Goal: Task Accomplishment & Management: Use online tool/utility

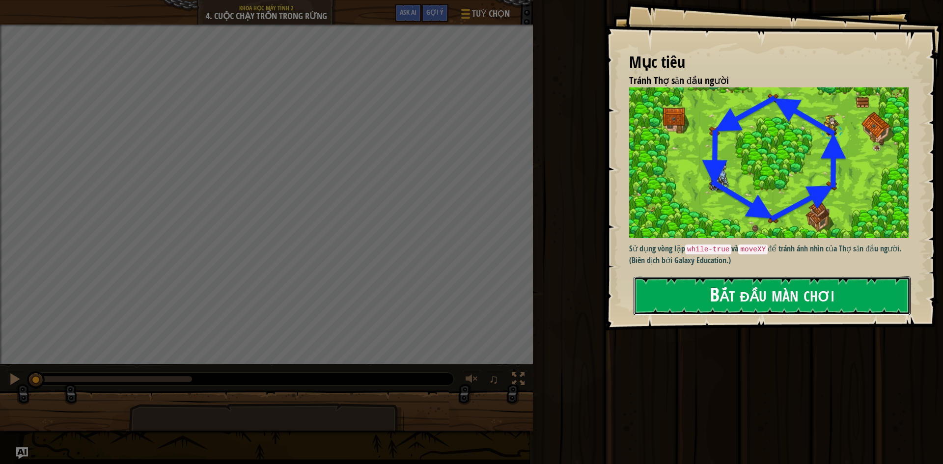
click at [764, 191] on div "Mục tiêu Tránh Thợ săn đầu người Sử dụng vòng lặp while-true và moveXY để tránh…" at bounding box center [774, 165] width 338 height 331
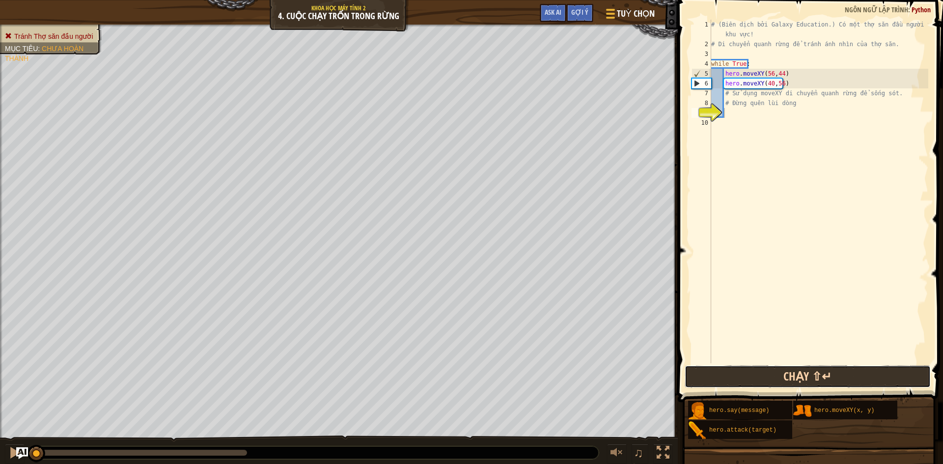
click at [874, 375] on button "Chạy ⇧↵" at bounding box center [808, 376] width 246 height 23
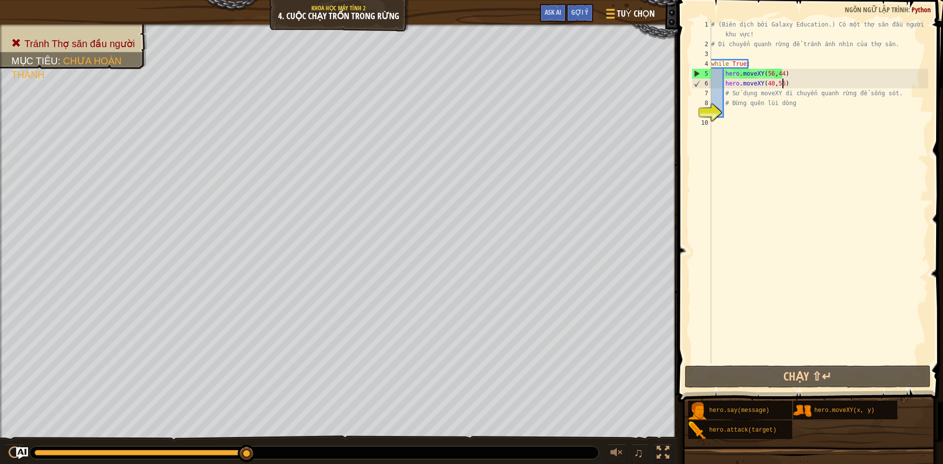
click at [784, 87] on div "# (Biên dịch bởi Galaxy Education.) Có một thợ săn đầu người trong khu vực! # D…" at bounding box center [818, 206] width 219 height 373
type textarea "hero.moveXY(40,56)"
click at [781, 86] on div "# (Biên dịch bởi Galaxy Education.) Có một thợ săn đầu người trong khu vực! # D…" at bounding box center [818, 206] width 219 height 373
click at [776, 83] on div "# (Biên dịch bởi Galaxy Education.) Có một thợ săn đầu người trong khu vực! # D…" at bounding box center [818, 206] width 219 height 373
click at [783, 86] on div "# (Biên dịch bởi Galaxy Education.) Có một thợ săn đầu người trong khu vực! # D…" at bounding box center [818, 206] width 219 height 373
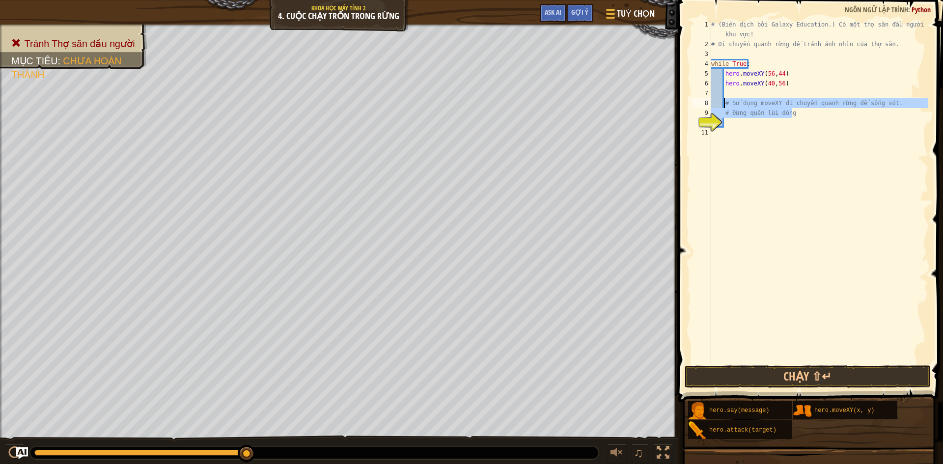
drag, startPoint x: 794, startPoint y: 116, endPoint x: 723, endPoint y: 100, distance: 72.7
click at [723, 100] on div "# (Biên dịch bởi Galaxy Education.) Có một thợ săn đầu người trong khu vực! # D…" at bounding box center [818, 206] width 219 height 373
type textarea "# Sử dụng moveXY di chuyển quanh rừng để sống sót. # Đừng quên lùi dòng"
click at [733, 91] on div "# (Biên dịch bởi Galaxy Education.) Có một thợ săn đầu người trong khu vực! # D…" at bounding box center [818, 206] width 219 height 373
drag, startPoint x: 726, startPoint y: 90, endPoint x: 713, endPoint y: 115, distance: 28.3
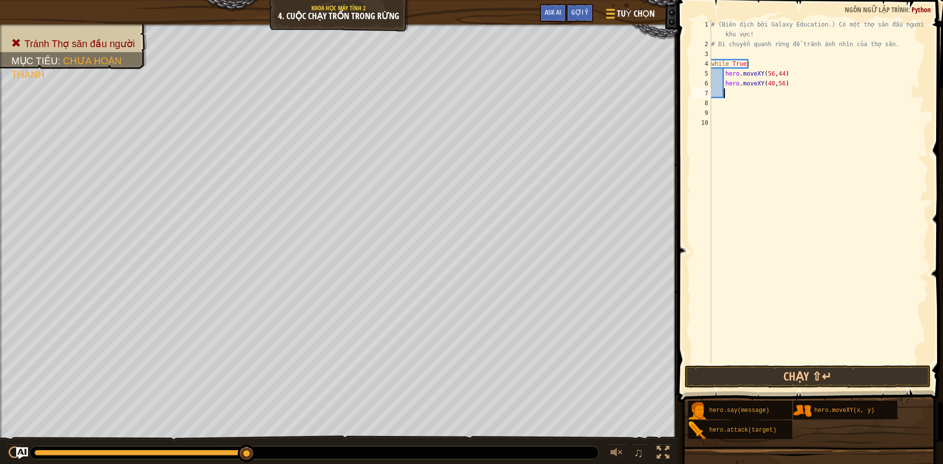
click at [702, 123] on div "10" at bounding box center [702, 123] width 20 height 10
click at [727, 94] on div "# (Biên dịch bởi Galaxy Education.) Có một thợ săn đầu người trong khu vực! # D…" at bounding box center [818, 206] width 219 height 373
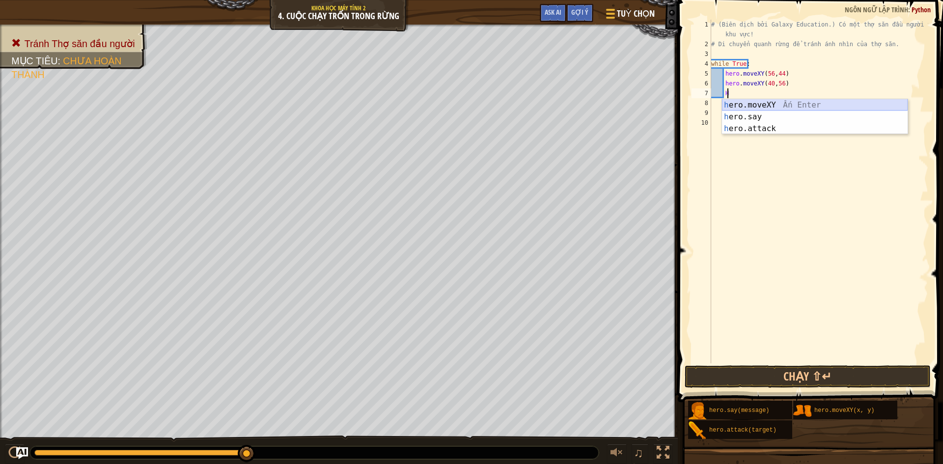
click at [773, 104] on div "h ero.moveXY Ấn Enter h ero.say Ấn Enter h ero.attack Ấn Enter" at bounding box center [815, 128] width 186 height 59
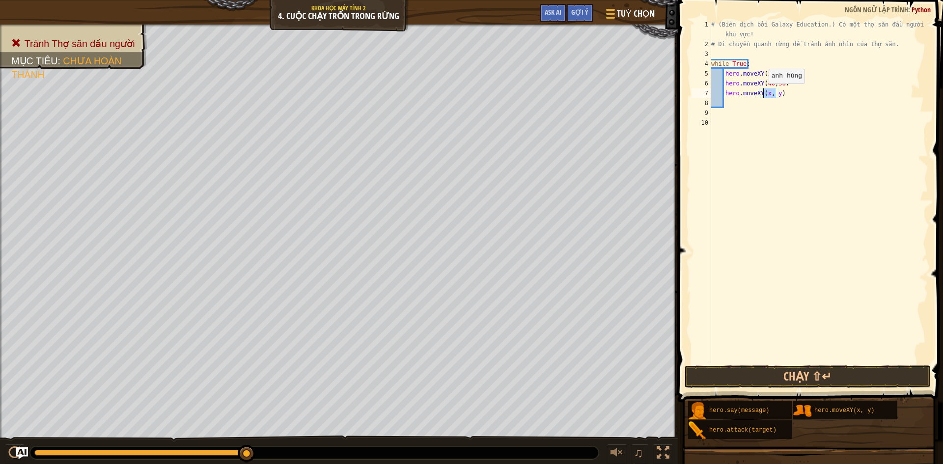
drag, startPoint x: 776, startPoint y: 95, endPoint x: 764, endPoint y: 93, distance: 12.9
click at [764, 93] on div "# (Biên dịch bởi Galaxy Education.) Có một thợ săn đầu người trong khu vực! # D…" at bounding box center [818, 206] width 219 height 373
click at [366, 113] on div "copy 40, 56" at bounding box center [378, 114] width 83 height 20
paste textarea "40, 56"
type textarea "hero.moveXY(40, 56)"
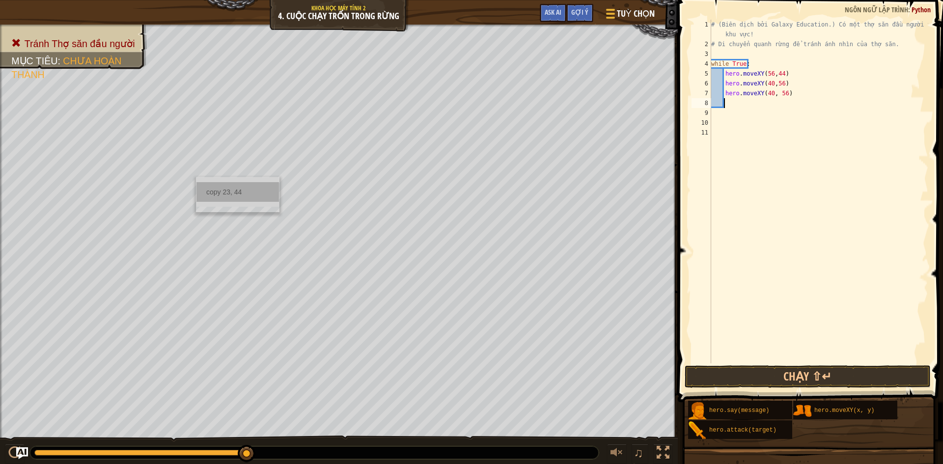
click at [223, 196] on div "copy 23, 44" at bounding box center [237, 192] width 83 height 20
click at [782, 94] on div "# (Biên dịch bởi Galaxy Education.) Có một thợ săn đầu người trong khu vực! # D…" at bounding box center [818, 206] width 219 height 373
click at [769, 93] on div "# (Biên dịch bởi Galaxy Education.) Có một thợ săn đầu người trong khu vực! # D…" at bounding box center [818, 206] width 219 height 373
click at [781, 96] on div "# (Biên dịch bởi Galaxy Education.) Có một thợ săn đầu người trong khu vực! # D…" at bounding box center [818, 206] width 219 height 373
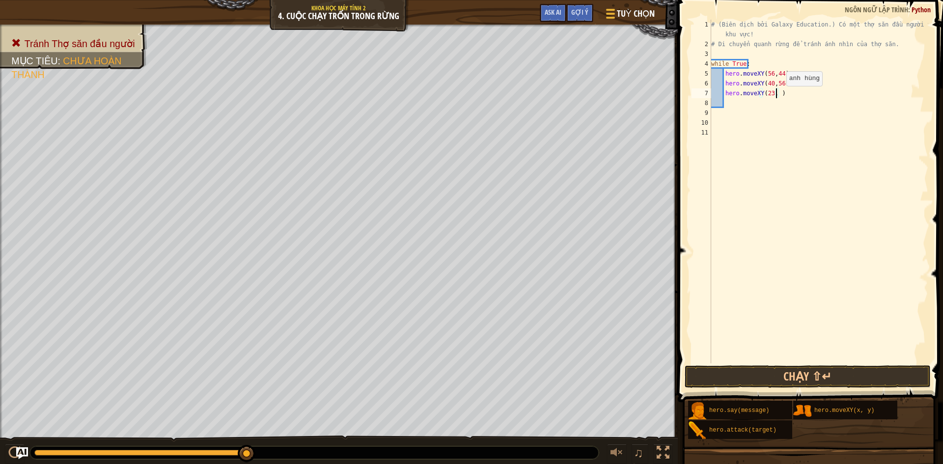
scroll to position [4, 5]
type textarea "hero.moveXY(23, 44)"
click at [867, 375] on button "Chạy ⇧↵" at bounding box center [808, 376] width 246 height 23
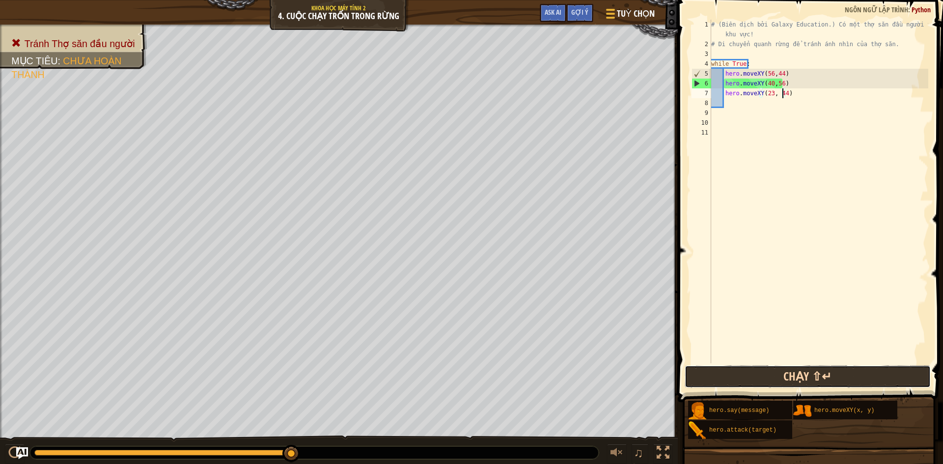
click at [924, 381] on button "Chạy ⇧↵" at bounding box center [808, 376] width 246 height 23
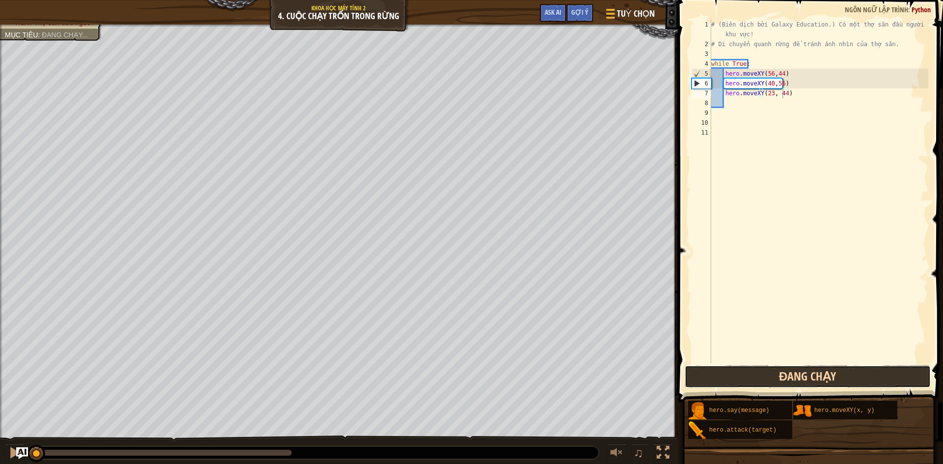
click at [915, 376] on button "Đang chạy" at bounding box center [808, 376] width 246 height 23
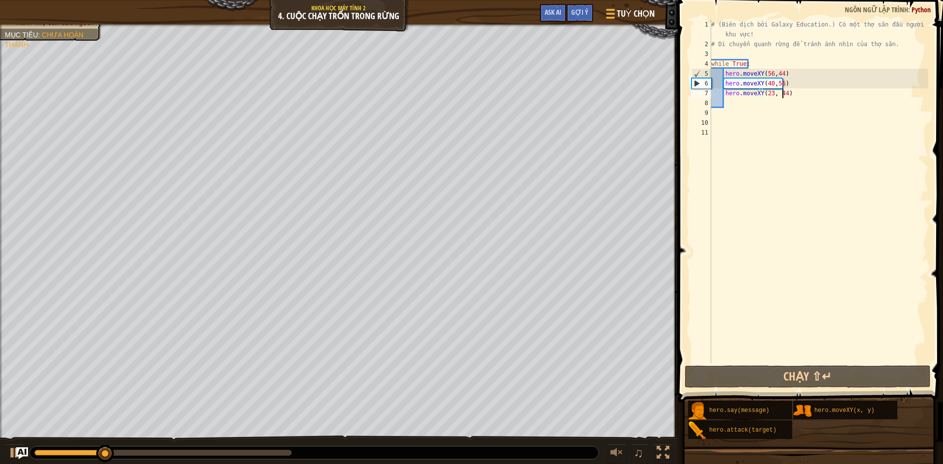
scroll to position [4, 0]
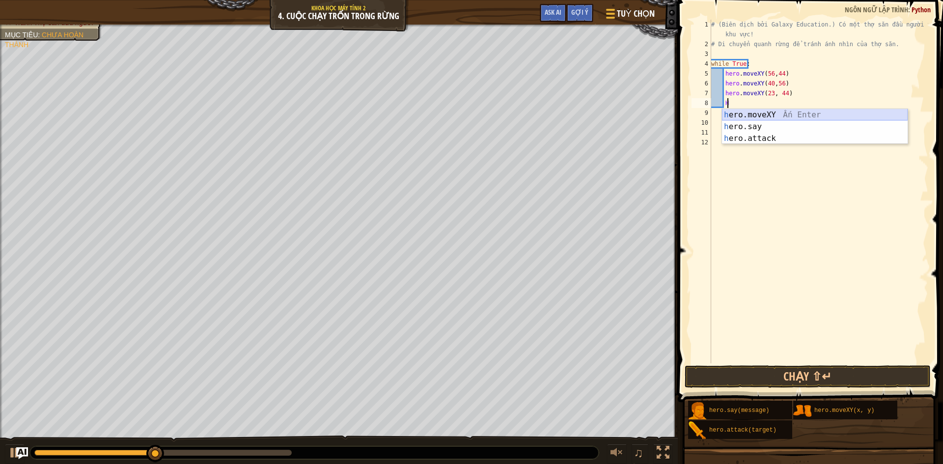
click at [782, 117] on div "h ero.moveXY Ấn Enter h ero.say Ấn Enter h ero.attack Ấn Enter" at bounding box center [815, 138] width 186 height 59
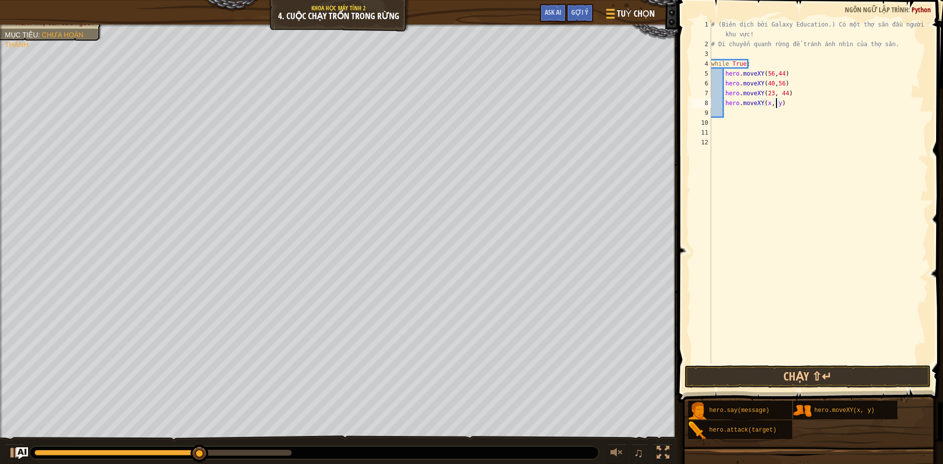
click at [777, 105] on div "# (Biên dịch bởi Galaxy Education.) Có một thợ săn đầu người trong khu vực! # D…" at bounding box center [818, 206] width 219 height 373
click at [222, 314] on div "copy 24, 24" at bounding box center [243, 318] width 83 height 20
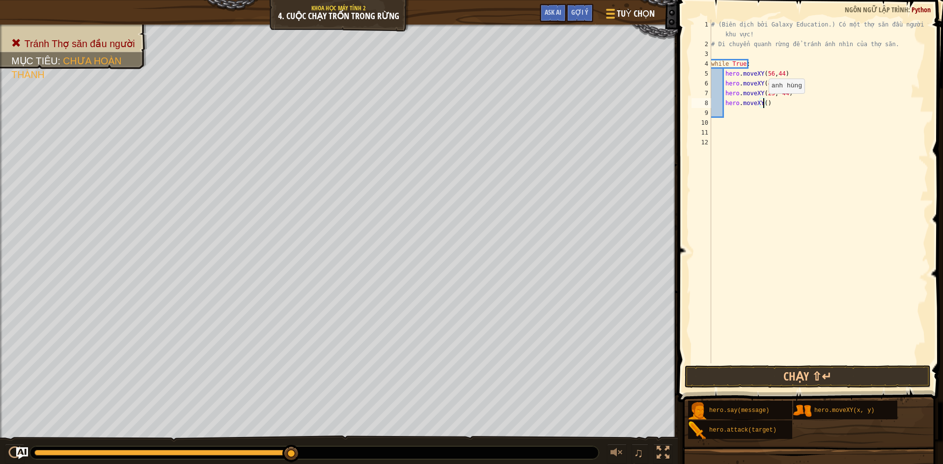
paste textarea "24, 24"
type textarea "hero.moveXY(24, 24)"
click at [825, 381] on button "Chạy ⇧↵" at bounding box center [808, 376] width 246 height 23
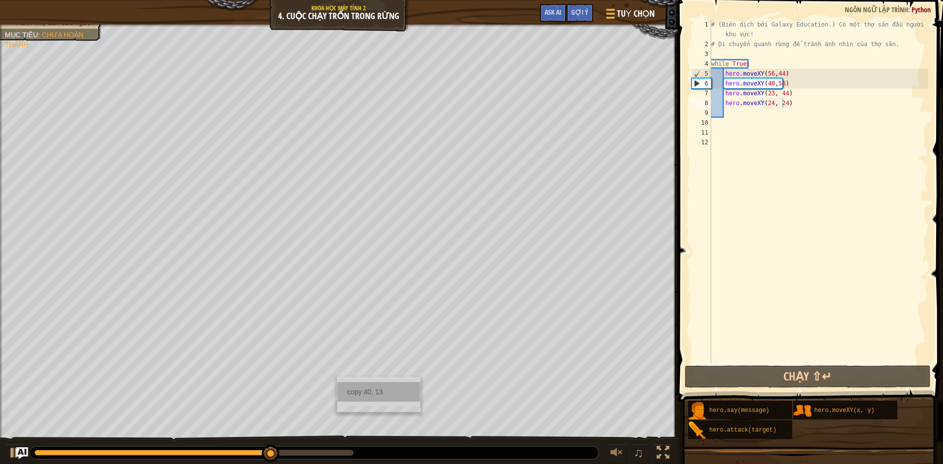
click at [392, 389] on div "copy 40, 13" at bounding box center [378, 392] width 83 height 20
click at [730, 118] on div "# (Biên dịch bởi Galaxy Education.) Có một thợ săn đầu người trong khu vực! # D…" at bounding box center [818, 206] width 219 height 373
click at [729, 117] on div "# (Biên dịch bởi Galaxy Education.) Có một thợ săn đầu người trong khu vực! # D…" at bounding box center [818, 206] width 219 height 373
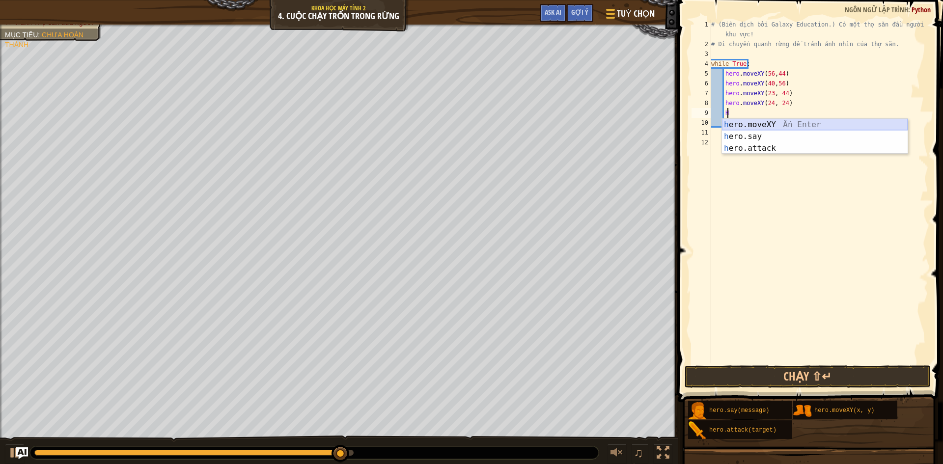
click at [763, 125] on div "h ero.moveXY Ấn Enter h ero.say Ấn Enter h ero.attack Ấn Enter" at bounding box center [815, 148] width 186 height 59
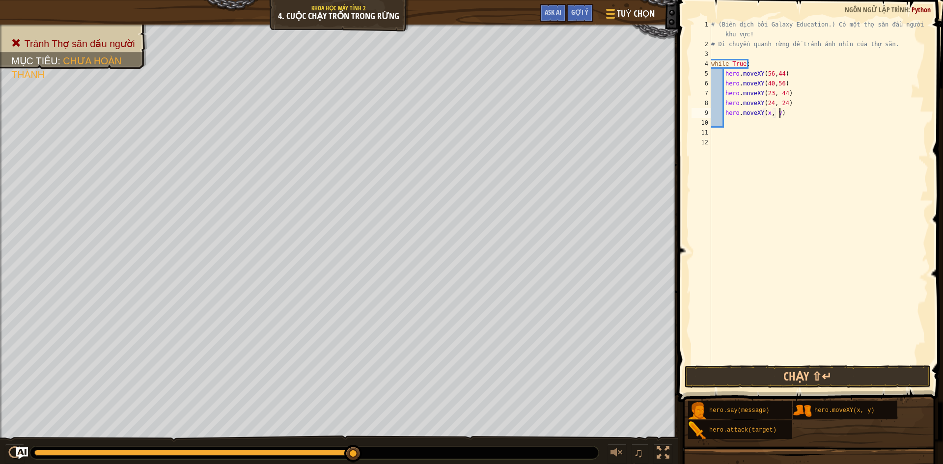
click at [778, 112] on div "# (Biên dịch bởi Galaxy Education.) Có một thợ săn đầu người trong khu vực! # D…" at bounding box center [818, 206] width 219 height 373
click at [776, 114] on div "# (Biên dịch bởi Galaxy Education.) Có một thợ săn đầu người trong khu vực! # D…" at bounding box center [818, 206] width 219 height 373
paste textarea "40, 13"
type textarea "hero.moveXY(40, 13)"
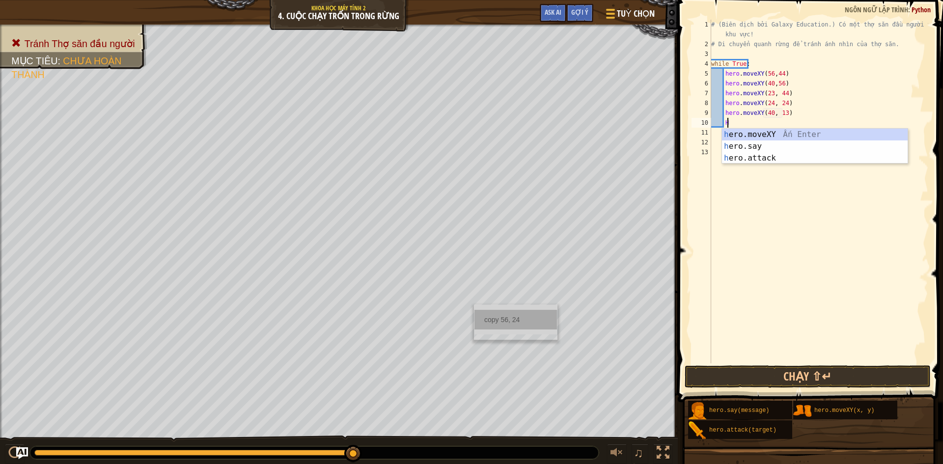
click at [511, 316] on div "copy 56, 24" at bounding box center [515, 320] width 83 height 20
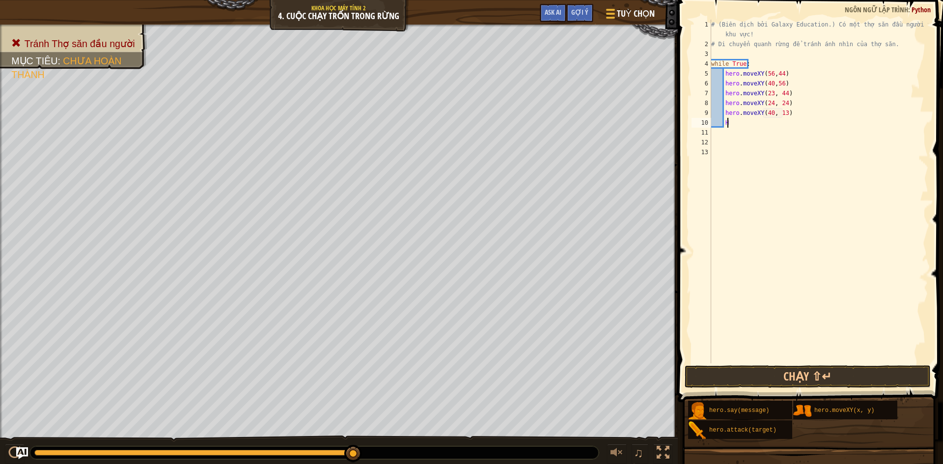
click at [730, 125] on div "# (Biên dịch bởi Galaxy Education.) Có một thợ săn đầu người trong khu vực! # D…" at bounding box center [818, 206] width 219 height 373
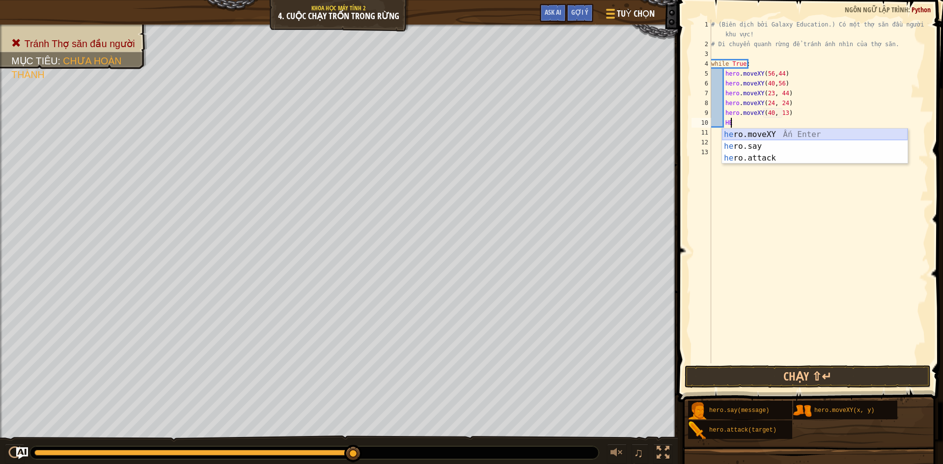
click at [767, 138] on div "he ro.moveXY Ấn Enter he ro.say Ấn Enter he ro.attack Ấn Enter" at bounding box center [815, 158] width 186 height 59
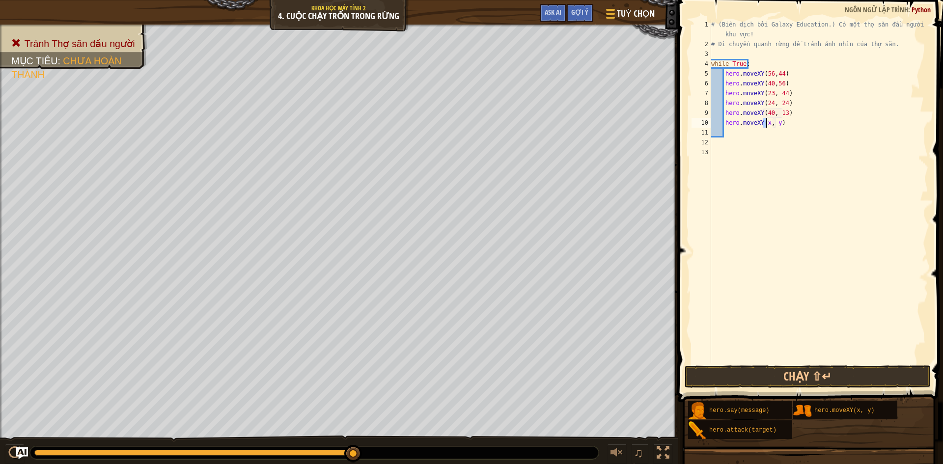
click at [776, 122] on div "# (Biên dịch bởi Galaxy Education.) Có một thợ săn đầu người trong khu vực! # D…" at bounding box center [818, 206] width 219 height 373
paste textarea "56, 24"
type textarea "hero.moveXY(56, 24)"
click at [482, 185] on div "copy 56, 44" at bounding box center [514, 191] width 83 height 20
click at [807, 127] on div "# (Biên dịch bởi Galaxy Education.) Có một thợ săn đầu người trong khu vực! # D…" at bounding box center [818, 206] width 219 height 373
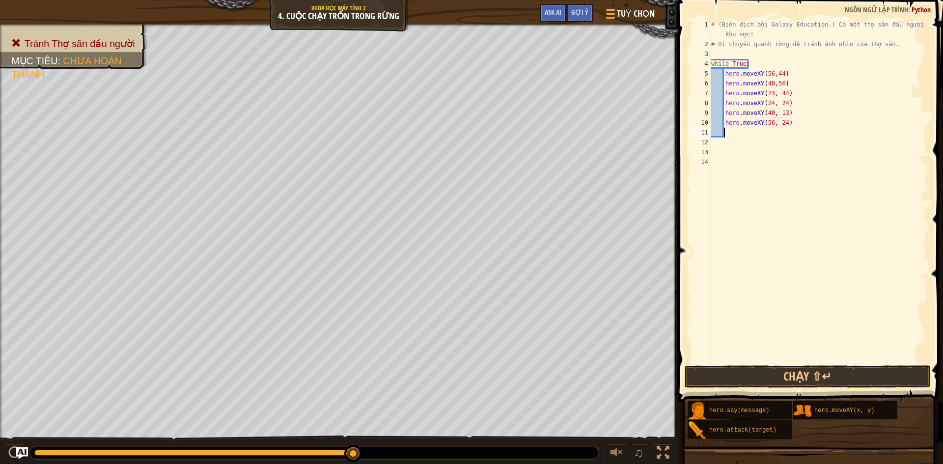
scroll to position [4, 0]
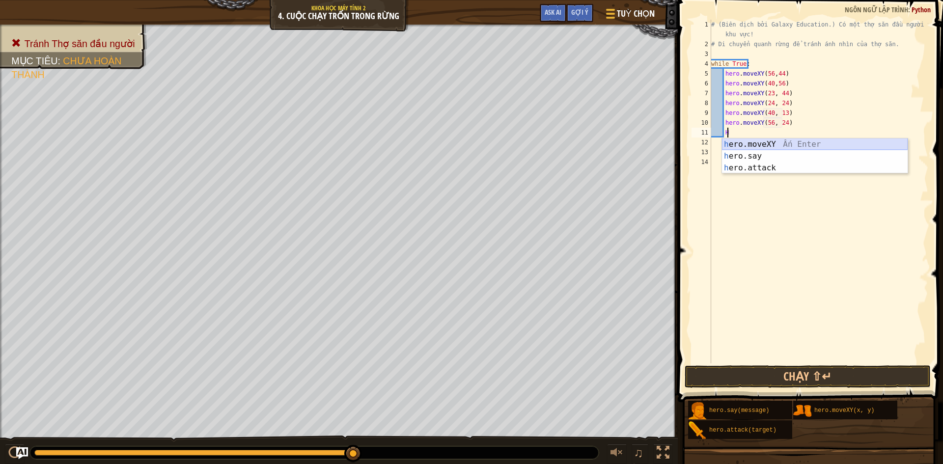
click at [802, 144] on div "h ero.moveXY Ấn Enter h ero.say Ấn Enter h ero.attack Ấn Enter" at bounding box center [815, 168] width 186 height 59
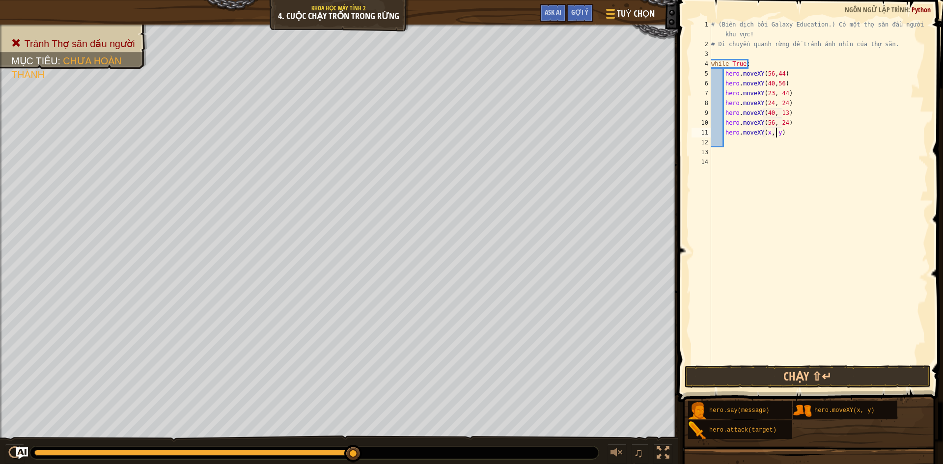
click at [776, 133] on div "# (Biên dịch bởi Galaxy Education.) Có một thợ săn đầu người trong khu vực! # D…" at bounding box center [818, 206] width 219 height 373
paste textarea "56, 44"
type textarea "hero.moveXY(56, 44)"
click at [740, 378] on button "Chạy ⇧↵" at bounding box center [808, 376] width 246 height 23
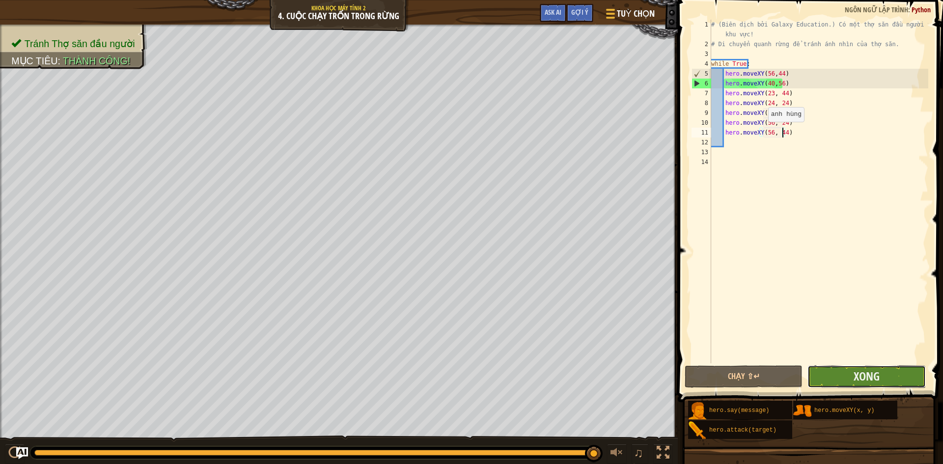
click at [831, 376] on button "Xong" at bounding box center [866, 376] width 118 height 23
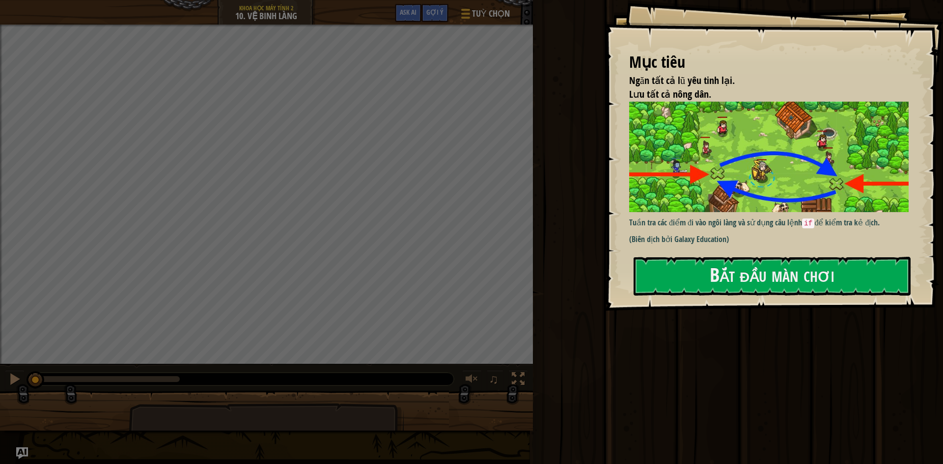
click at [930, 294] on div "Mục tiêu Ngăn tất cả lũ yêu tinh lại. Lưu tất cả nông dân. Tuần tra các điểm đi…" at bounding box center [774, 155] width 338 height 311
click at [875, 285] on button "Bắt đầu màn chơi" at bounding box center [772, 276] width 277 height 39
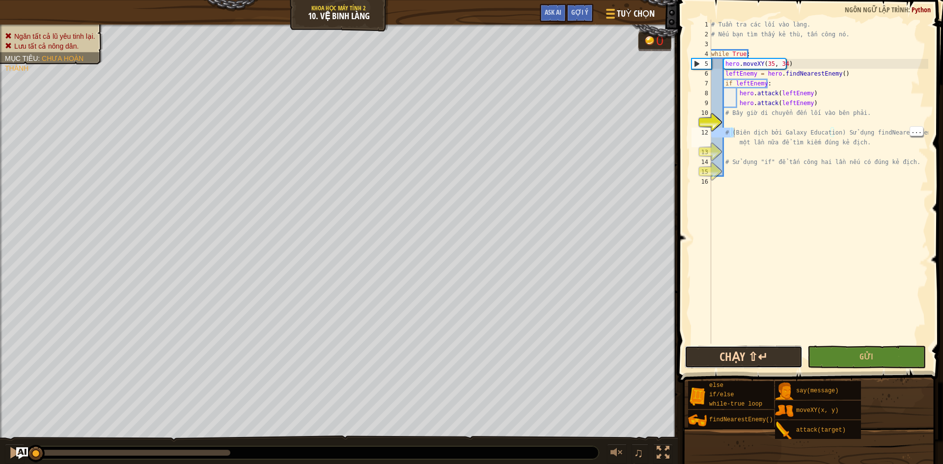
click at [752, 360] on button "Chạy ⇧↵" at bounding box center [744, 357] width 118 height 23
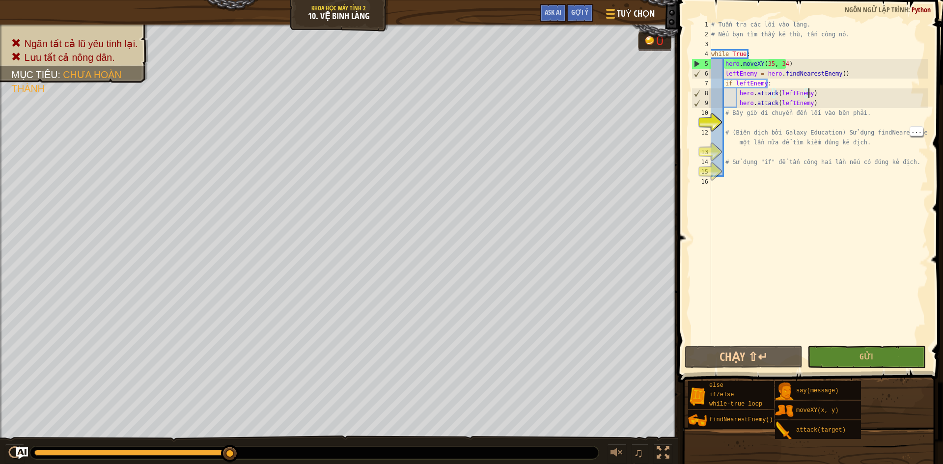
click at [809, 89] on div "# Tuần tra các lối vào làng. # Nếu bạn tìm thấy kẻ thù, tấn công nó. while True…" at bounding box center [818, 192] width 219 height 344
click at [769, 88] on div "# Tuần tra các lối vào làng. # Nếu bạn tìm thấy kẻ thù, tấn công nó. while True…" at bounding box center [818, 192] width 219 height 344
click at [845, 78] on div "# Tuần tra các lối vào làng. # Nếu bạn tìm thấy kẻ thù, tấn công nó. while True…" at bounding box center [818, 192] width 219 height 344
drag, startPoint x: 773, startPoint y: 123, endPoint x: 729, endPoint y: 147, distance: 50.1
click at [729, 147] on div "# Tuần tra các lối vào làng. # Nếu bạn tìm thấy kẻ thù, tấn công nó. while True…" at bounding box center [818, 192] width 219 height 344
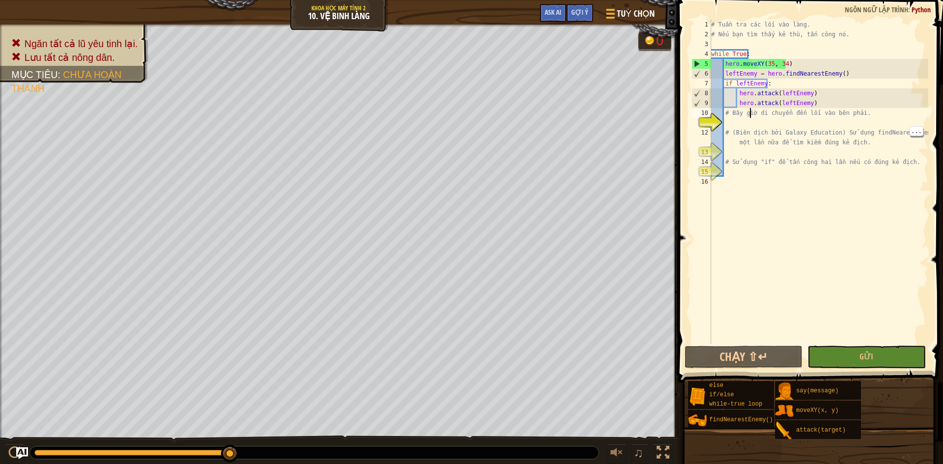
click at [750, 113] on div "# Tuần tra các lối vào làng. # Nếu bạn tìm thấy kẻ thù, tấn công nó. while True…" at bounding box center [818, 192] width 219 height 344
type textarea "# Bây giờ di chuyển đến lối vào bên phải."
click at [749, 121] on div "# Tuần tra các lối vào làng. # Nếu bạn tìm thấy kẻ thù, tấn công nó. while True…" at bounding box center [818, 192] width 219 height 344
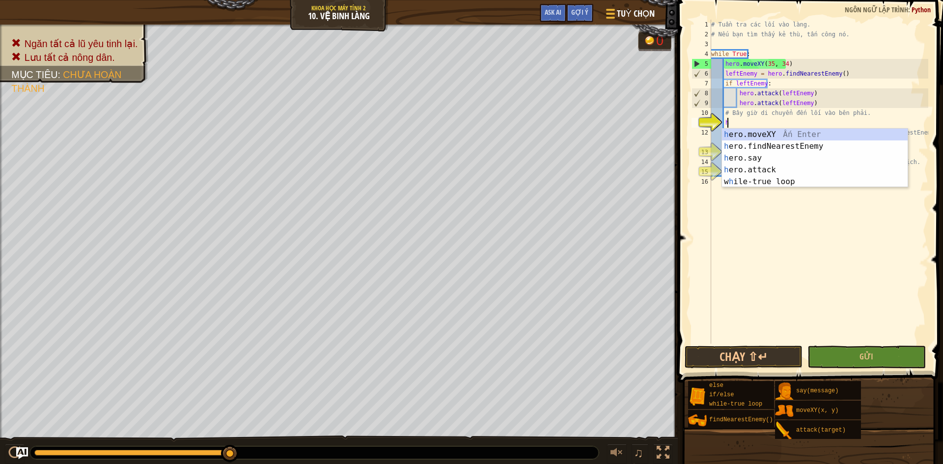
scroll to position [4, 0]
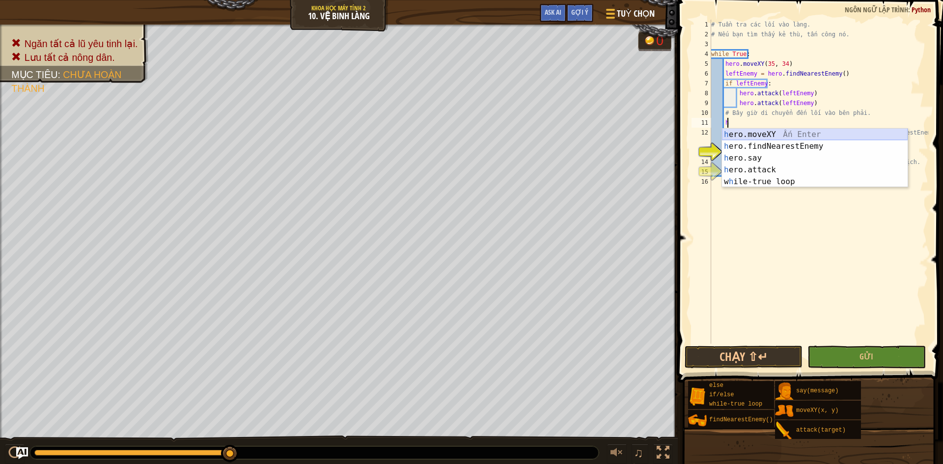
click at [783, 137] on div "h ero.moveXY Ấn Enter h ero.findNearestEnemy Ấn Enter h ero.say Ấn Enter h ero.…" at bounding box center [815, 170] width 186 height 83
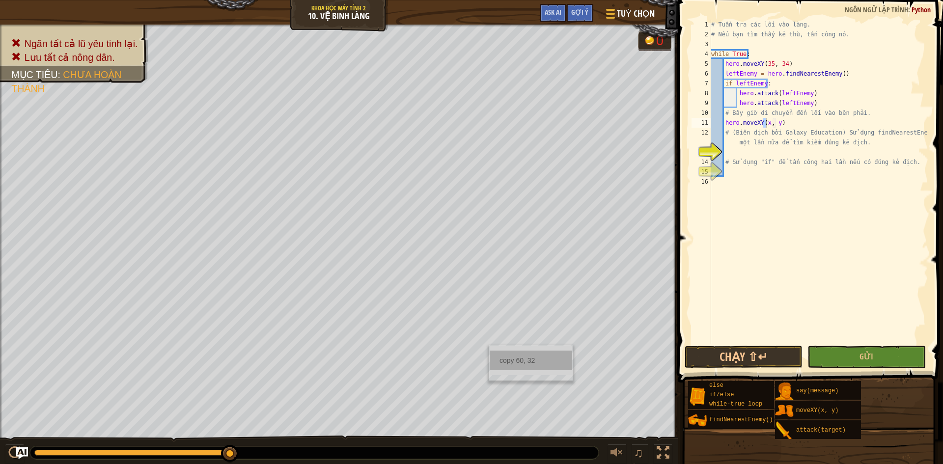
click at [512, 364] on div "copy 60, 32" at bounding box center [531, 361] width 83 height 20
click at [777, 125] on div "# Tuần tra các lối vào làng. # Nếu bạn tìm thấy kẻ thù, tấn công nó. while True…" at bounding box center [818, 192] width 219 height 344
drag, startPoint x: 764, startPoint y: 128, endPoint x: 762, endPoint y: 118, distance: 9.5
paste textarea "60, 32"
type textarea "hero.moveXY(60, 32)"
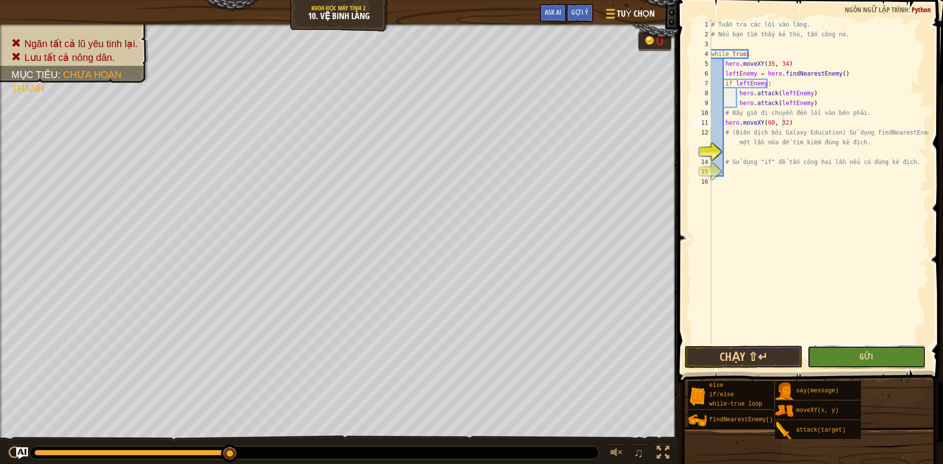
click at [865, 357] on span "Gửi" at bounding box center [867, 356] width 14 height 11
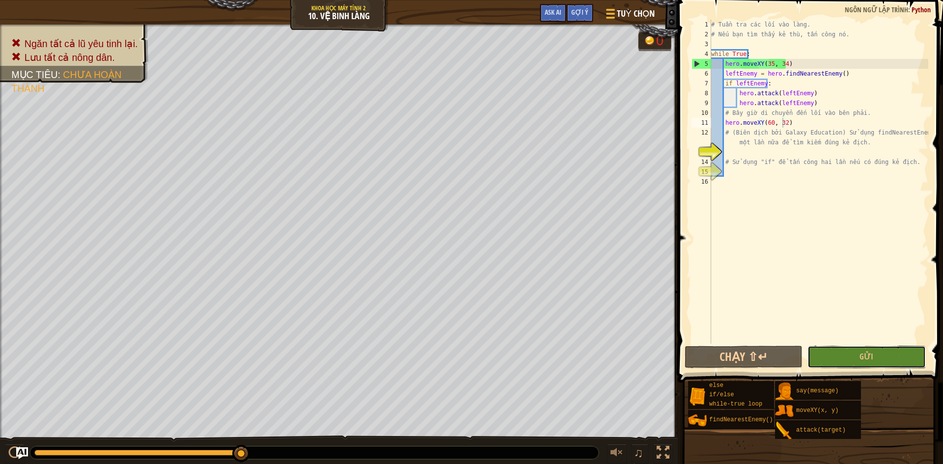
click at [881, 362] on button "Gửi" at bounding box center [866, 357] width 118 height 23
click at [751, 157] on div "# Tuần tra các lối vào làng. # Nếu bạn tìm thấy kẻ thù, tấn công nó. while True…" at bounding box center [818, 192] width 219 height 344
click at [796, 359] on button "Chạy ⇧↵" at bounding box center [744, 357] width 118 height 23
click at [730, 92] on div "# Tuần tra các lối vào làng. # Nếu bạn tìm thấy kẻ thù, tấn công nó. while True…" at bounding box center [818, 192] width 219 height 344
type textarea "hero.attack(leftEnemy)"
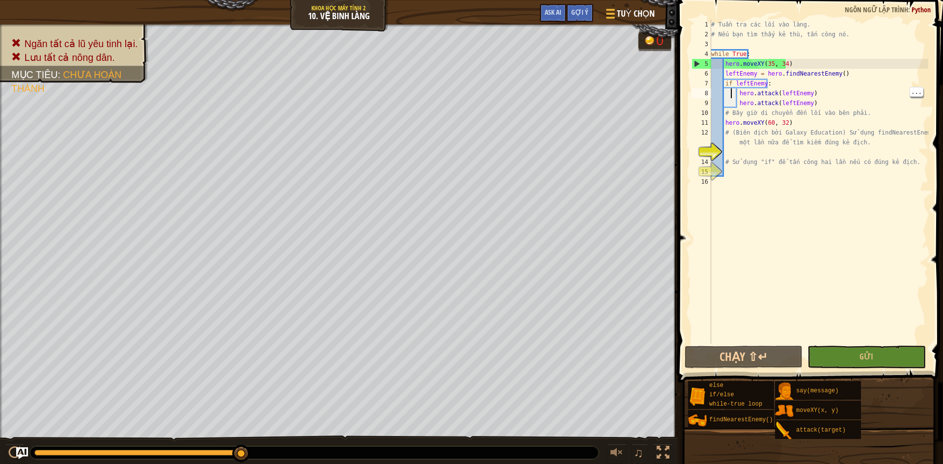
click at [757, 175] on div "# Tuần tra các lối vào làng. # Nếu bạn tìm thấy kẻ thù, tấn công nó. while True…" at bounding box center [818, 192] width 219 height 344
click at [751, 158] on div "# Tuần tra các lối vào làng. # Nếu bạn tìm thấy kẻ thù, tấn công nó. while True…" at bounding box center [818, 192] width 219 height 344
click at [732, 141] on div "# Tuần tra các lối vào làng. # Nếu bạn tìm thấy kẻ thù, tấn công nó. while True…" at bounding box center [818, 192] width 219 height 344
click at [743, 163] on div "# Tuần tra các lối vào làng. # Nếu bạn tìm thấy kẻ thù, tấn công nó. while True…" at bounding box center [818, 192] width 219 height 344
click at [734, 100] on div "# Tuần tra các lối vào làng. # Nếu bạn tìm thấy kẻ thù, tấn công nó. while True…" at bounding box center [818, 192] width 219 height 344
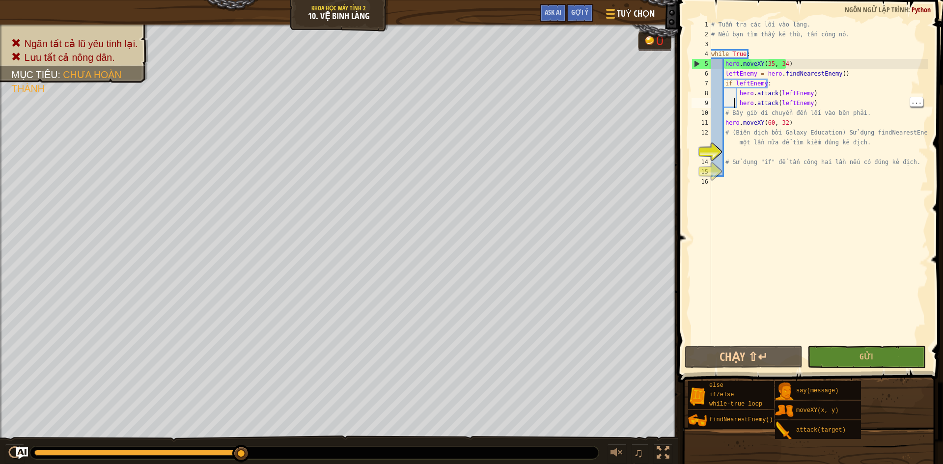
click at [794, 124] on div "# Tuần tra các lối vào làng. # Nếu bạn tìm thấy kẻ thù, tấn công nó. while True…" at bounding box center [818, 192] width 219 height 344
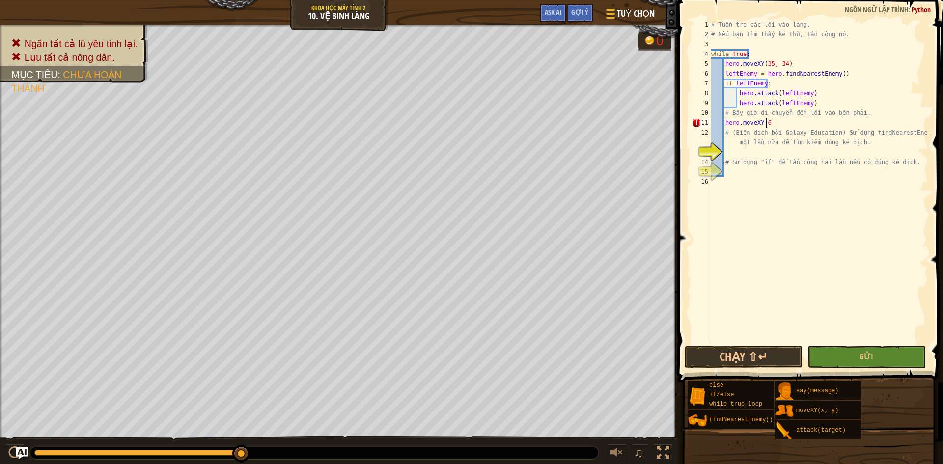
scroll to position [4, 4]
click at [763, 118] on div "# Tuần tra các lối vào làng. # Nếu bạn tìm thấy kẻ thù, tấn công nó. while True…" at bounding box center [818, 192] width 219 height 344
paste textarea "60, 32"
type textarea "hero.moveXY(60, 32)"
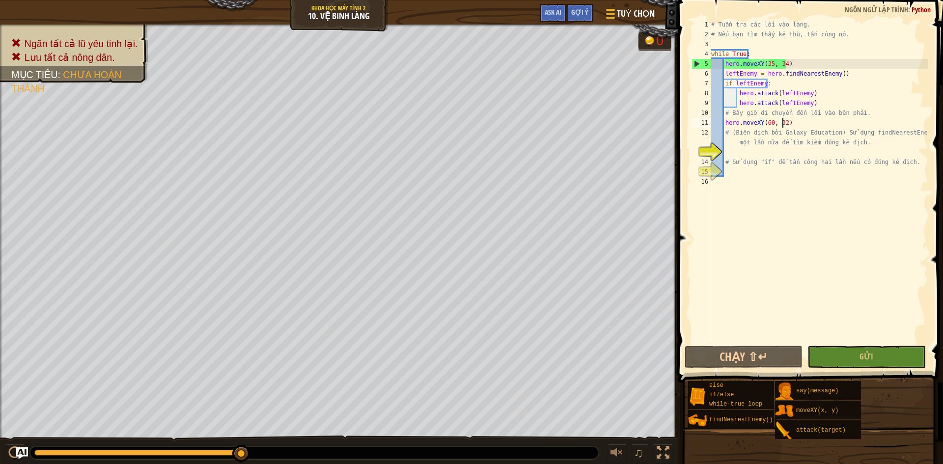
click at [798, 122] on div "# Tuần tra các lối vào làng. # Nếu bạn tìm thấy kẻ thù, tấn công nó. while True…" at bounding box center [818, 192] width 219 height 344
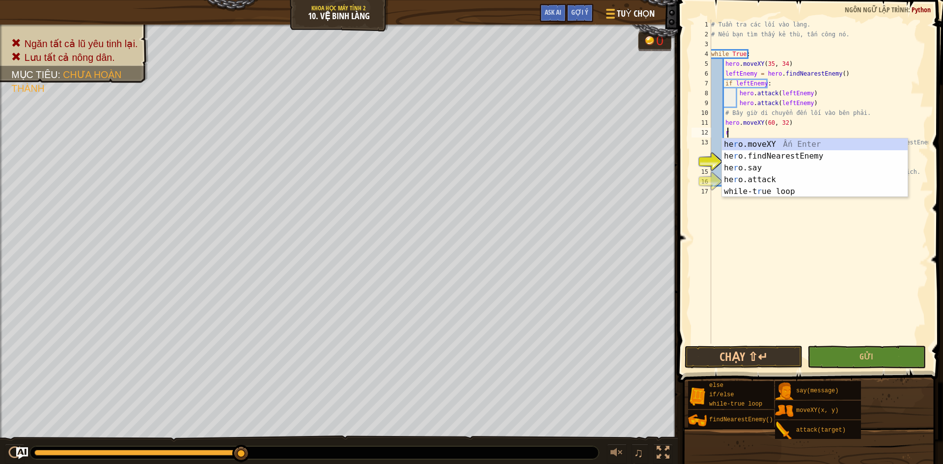
click at [825, 118] on div "# Tuần tra các lối vào làng. # Nếu bạn tìm thấy kẻ thù, tấn công nó. while True…" at bounding box center [818, 192] width 219 height 344
type textarea "hero.moveXY(60, 32)"
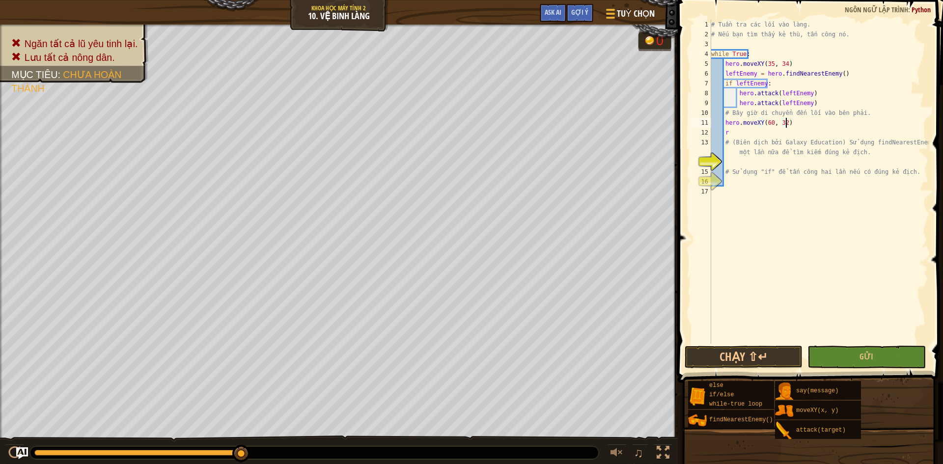
click at [756, 162] on div "# Tuần tra các lối vào làng. # Nếu bạn tìm thấy kẻ thù, tấn công nó. while True…" at bounding box center [818, 192] width 219 height 344
click at [731, 133] on div "# Tuần tra các lối vào làng. # Nếu bạn tìm thấy kẻ thù, tấn công nó. while True…" at bounding box center [818, 192] width 219 height 344
type textarea "r"
click at [822, 156] on div "# Tuần tra các lối vào làng. # Nếu bạn tìm thấy kẻ thù, tấn công nó. while True…" at bounding box center [818, 192] width 219 height 344
type textarea "# (Biên dịch bởi Galaxy Education) Sử dụng findNearestEnemy một lần nữa để tìm …"
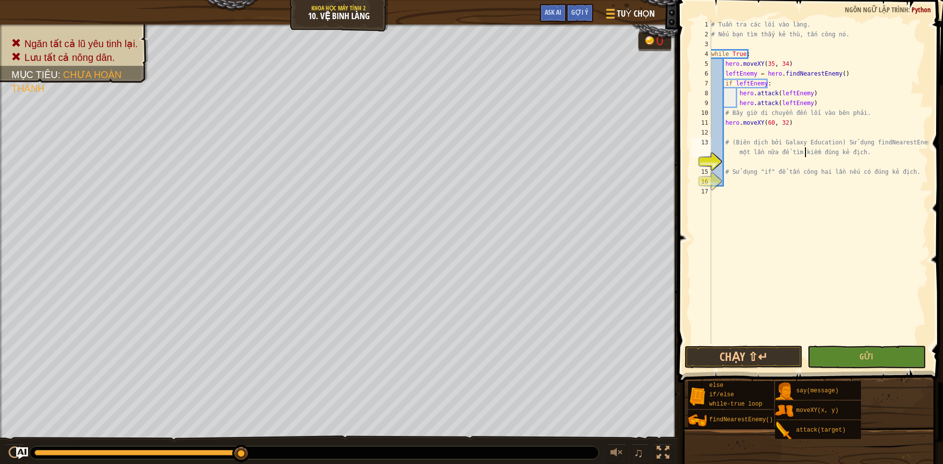
click at [806, 157] on div "# Tuần tra các lối vào làng. # Nếu bạn tìm thấy kẻ thù, tấn công nó. while True…" at bounding box center [818, 192] width 219 height 344
click at [820, 161] on div "# Tuần tra các lối vào làng. # Nếu bạn tìm thấy kẻ thù, tấn công nó. while True…" at bounding box center [818, 192] width 219 height 344
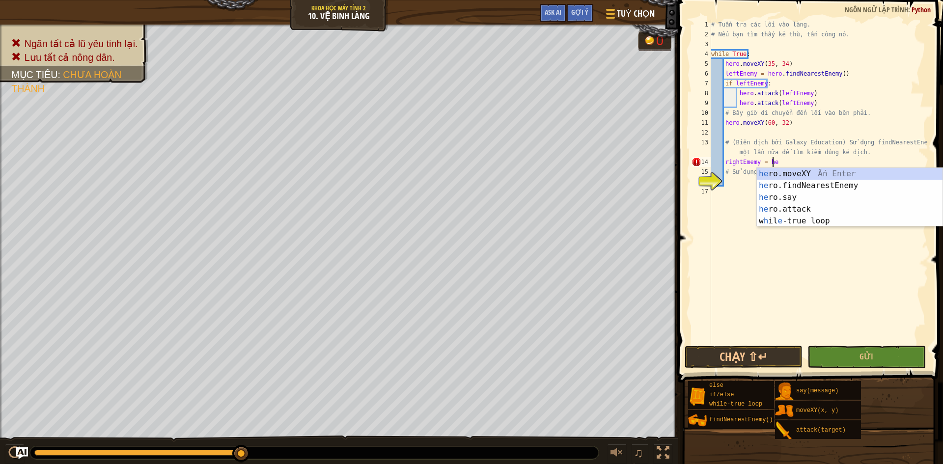
type textarea "rightEmemy = her"
click at [854, 181] on div "her o.moveXY Ấn Enter her o.findNearestEnemy Ấn Enter her o.say Ấn Enter her o.…" at bounding box center [850, 209] width 186 height 83
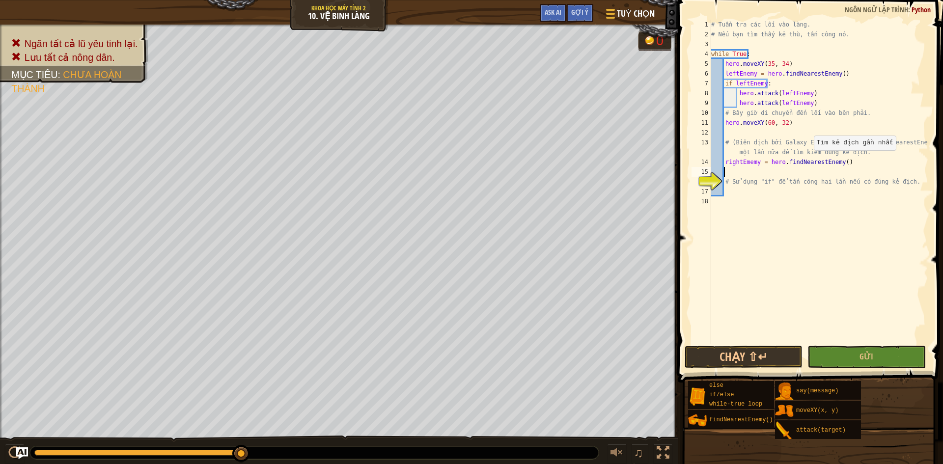
scroll to position [4, 0]
click at [848, 158] on div "# Tuần tra các lối vào làng. # Nếu bạn tìm thấy kẻ thù, tấn công nó. while True…" at bounding box center [818, 192] width 219 height 344
type textarea "rightEmemy = hero.findNearestEnemy()"
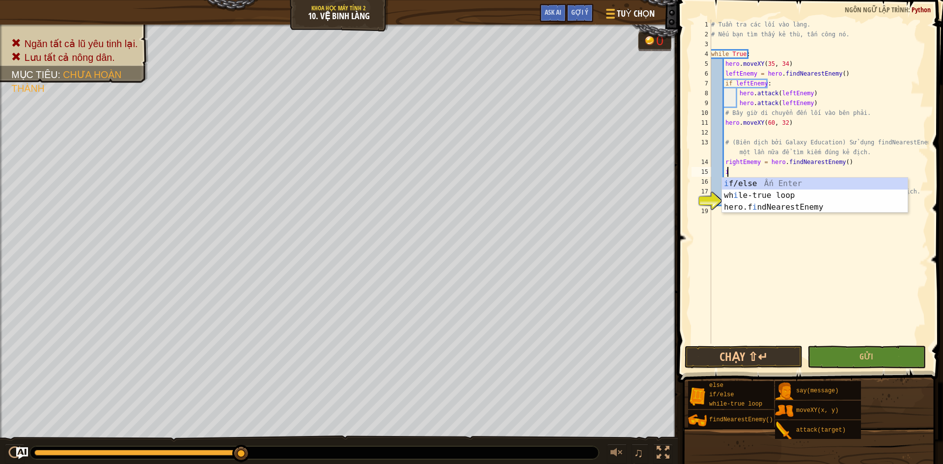
scroll to position [4, 1]
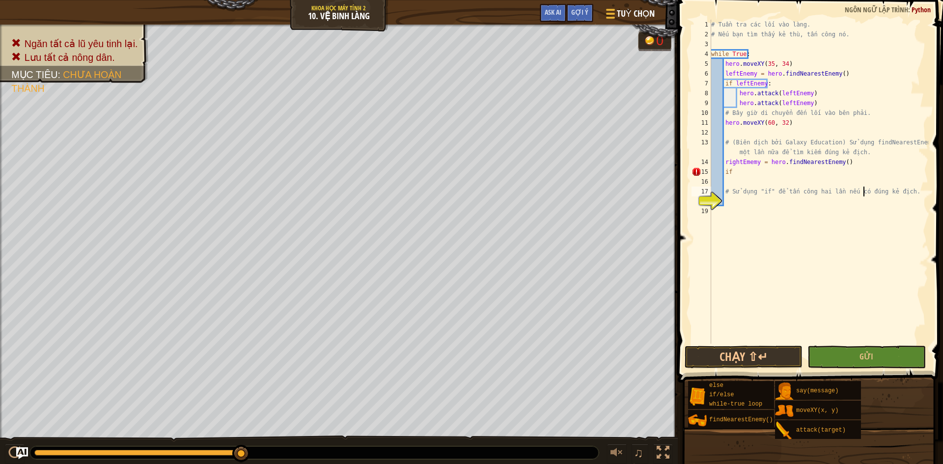
click at [864, 189] on div "# Tuần tra các lối vào làng. # Nếu bạn tìm thấy kẻ thù, tấn công nó. while True…" at bounding box center [818, 192] width 219 height 344
click at [734, 168] on div "# Tuần tra các lối vào làng. # Nếu bạn tìm thấy kẻ thù, tấn công nó. while True…" at bounding box center [818, 192] width 219 height 344
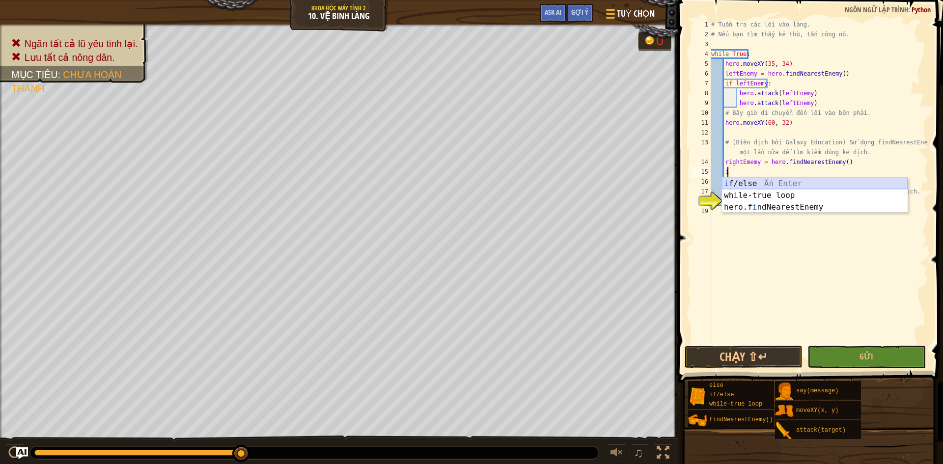
click at [733, 185] on div "i f/else Ấn Enter wh i le-true loop Ấn Enter hero.f i ndNearestEnemy Ấn Enter" at bounding box center [815, 207] width 186 height 59
type textarea "if enemy:"
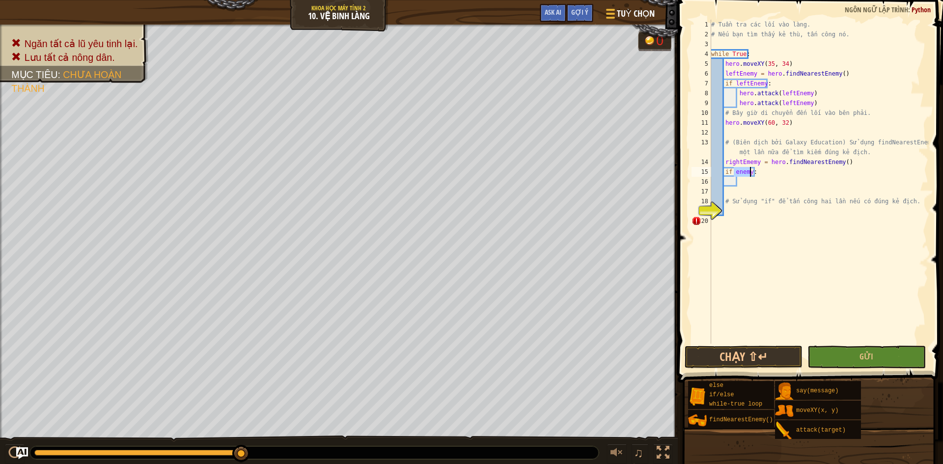
click at [743, 185] on div "# Tuần tra các lối vào làng. # Nếu bạn tìm thấy kẻ thù, tấn công nó. while True…" at bounding box center [818, 192] width 219 height 344
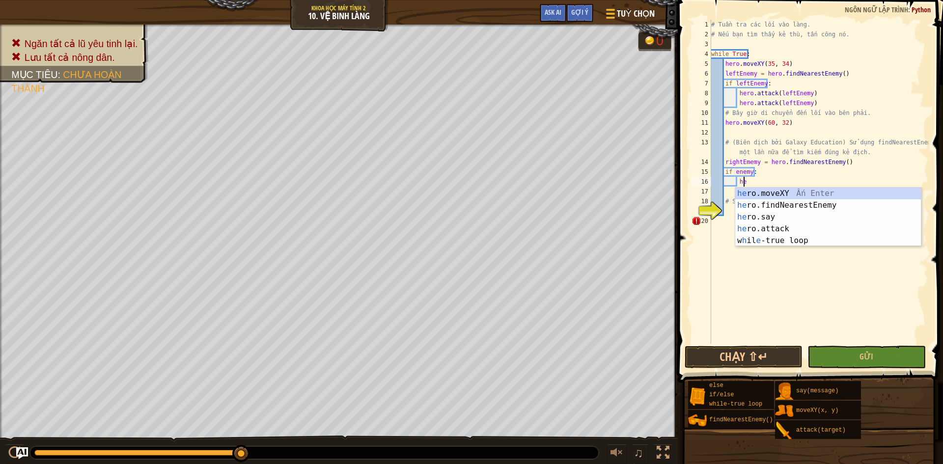
scroll to position [4, 2]
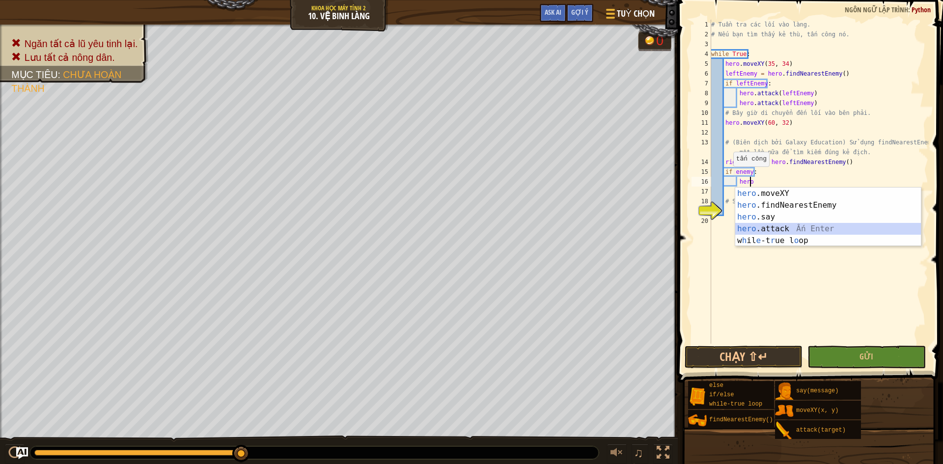
click at [801, 233] on div "hero .moveXY Ấn Enter hero .findNearestEnemy Ấn Enter hero .say Ấn Enter hero .…" at bounding box center [828, 229] width 186 height 83
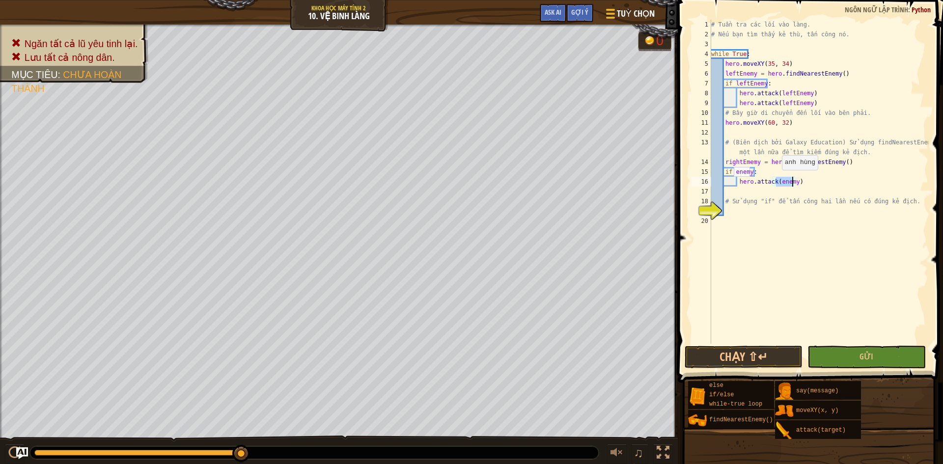
click at [777, 180] on div "# Tuần tra các lối vào làng. # Nếu bạn tìm thấy kẻ thù, tấn công nó. while True…" at bounding box center [818, 182] width 219 height 324
click at [797, 184] on div "# Tuần tra các lối vào làng. # Nếu bạn tìm thấy kẻ thù, tấn công nó. while True…" at bounding box center [818, 192] width 219 height 344
type textarea "hero.attack(rightEnemy)"
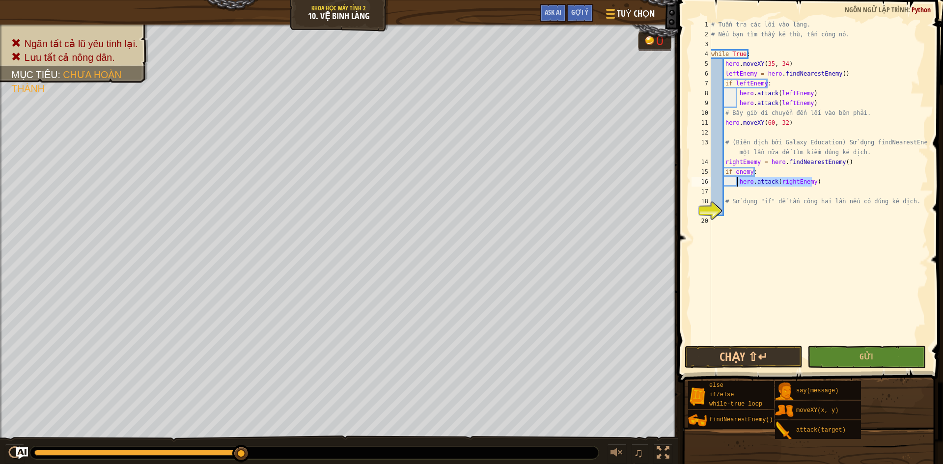
drag, startPoint x: 817, startPoint y: 183, endPoint x: 738, endPoint y: 182, distance: 79.1
click at [738, 182] on div "# Tuần tra các lối vào làng. # Nếu bạn tìm thấy kẻ thù, tấn công nó. while True…" at bounding box center [818, 192] width 219 height 344
paste textarea "hero.attack(rightEnemy)"
type textarea "hero.attack(rightEnemy)"
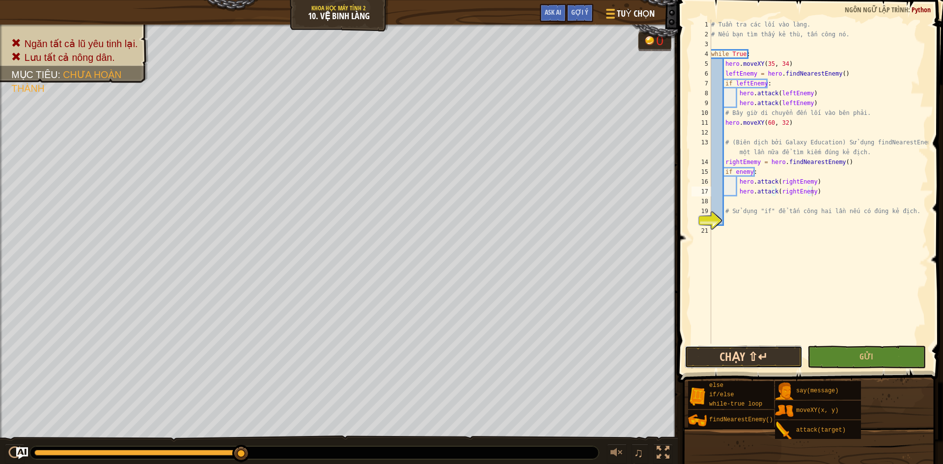
click at [781, 358] on button "Chạy ⇧↵" at bounding box center [744, 357] width 118 height 23
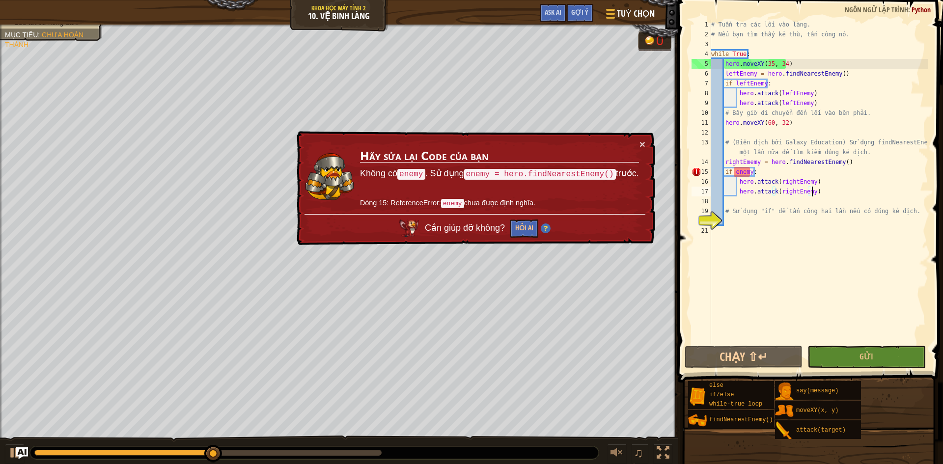
click at [824, 293] on div "# Tuần tra các lối vào làng. # Nếu bạn tìm thấy kẻ thù, tấn công nó. while True…" at bounding box center [818, 192] width 219 height 344
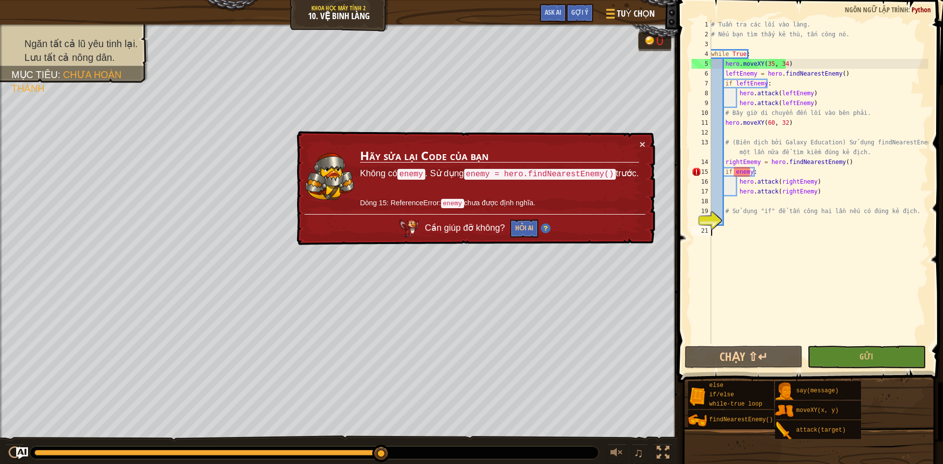
click at [735, 176] on div "# Tuần tra các lối vào làng. # Nếu bạn tìm thấy kẻ thù, tấn công nó. while True…" at bounding box center [818, 192] width 219 height 344
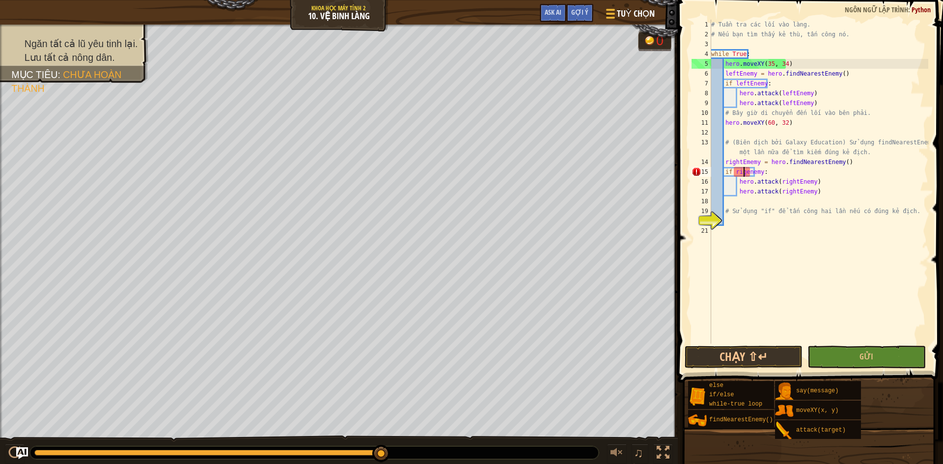
scroll to position [4, 3]
click at [752, 173] on div "# Tuần tra các lối vào làng. # Nếu bạn tìm thấy kẻ thù, tấn công nó. while True…" at bounding box center [818, 192] width 219 height 344
type textarea "if rightEnemy:"
click at [756, 358] on button "Chạy ⇧↵" at bounding box center [744, 357] width 118 height 23
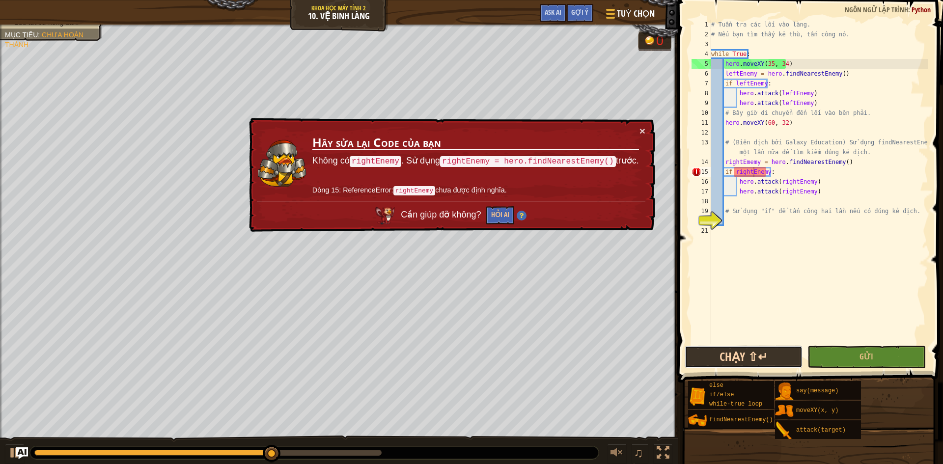
click at [751, 354] on button "Chạy ⇧↵" at bounding box center [744, 357] width 118 height 23
